Goal: Navigation & Orientation: Go to known website

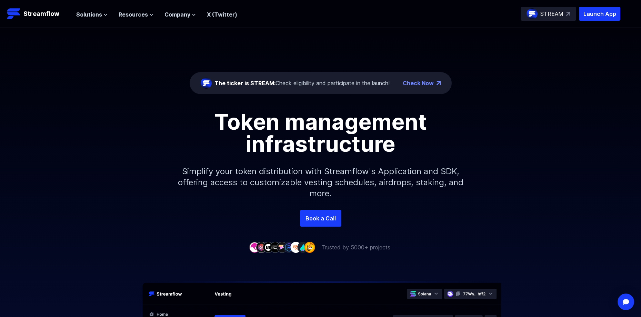
click at [425, 82] on link "Check Now" at bounding box center [418, 83] width 31 height 8
click at [188, 16] on span "Company" at bounding box center [178, 14] width 26 height 8
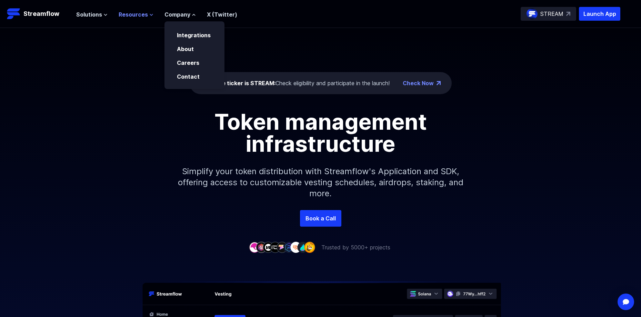
click at [135, 15] on span "Resources" at bounding box center [133, 14] width 29 height 8
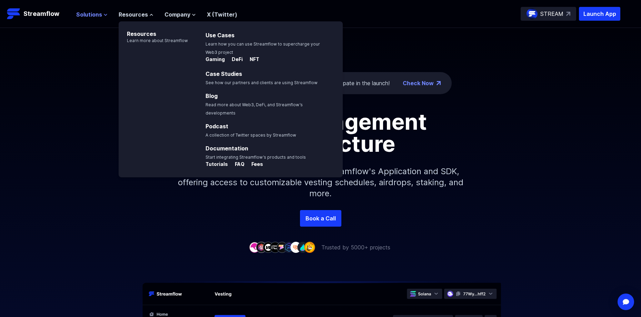
click at [98, 16] on span "Solutions" at bounding box center [89, 14] width 26 height 8
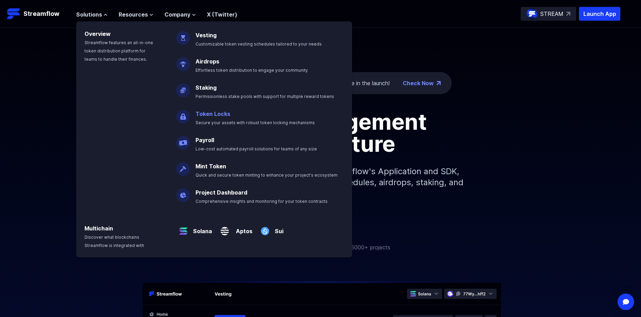
click at [231, 117] on p "Token Locks Secure your assets with robust token locking mechanisms" at bounding box center [259, 115] width 137 height 22
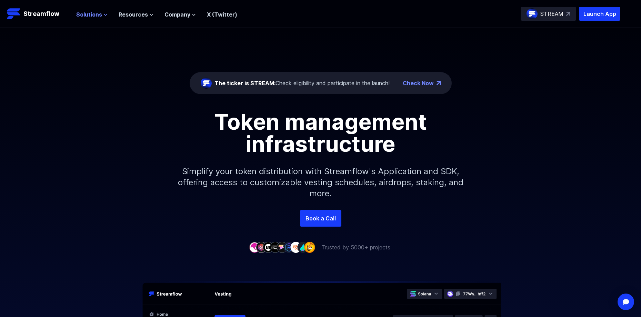
click at [88, 13] on span "Solutions" at bounding box center [89, 14] width 26 height 8
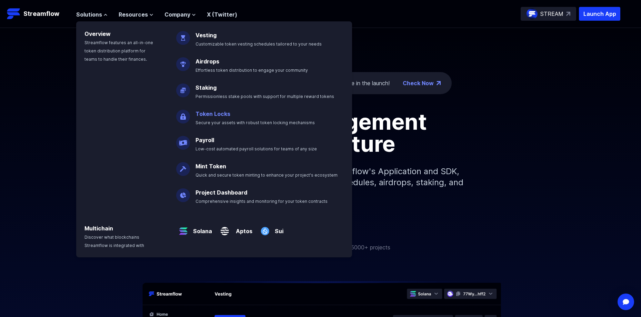
click at [202, 113] on link "Token Locks" at bounding box center [213, 113] width 35 height 7
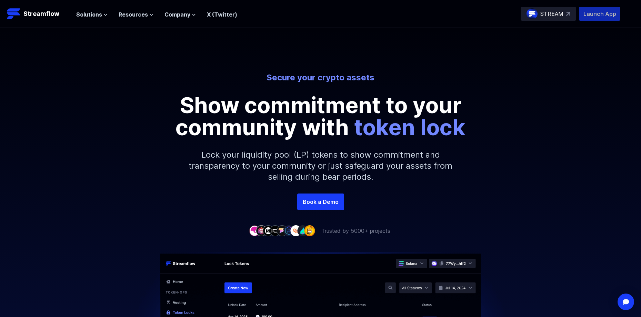
click at [602, 11] on p "Launch App" at bounding box center [599, 14] width 41 height 14
